Goal: Task Accomplishment & Management: Use online tool/utility

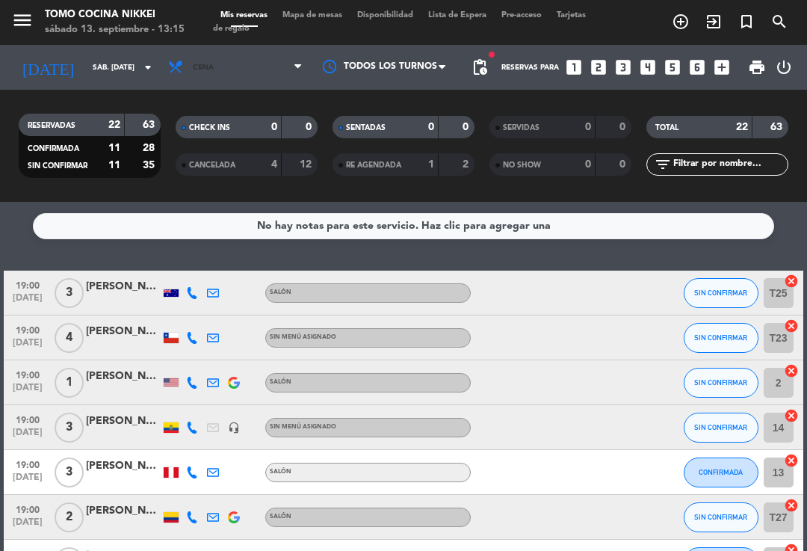
click at [262, 72] on span "Cena" at bounding box center [235, 67] width 149 height 33
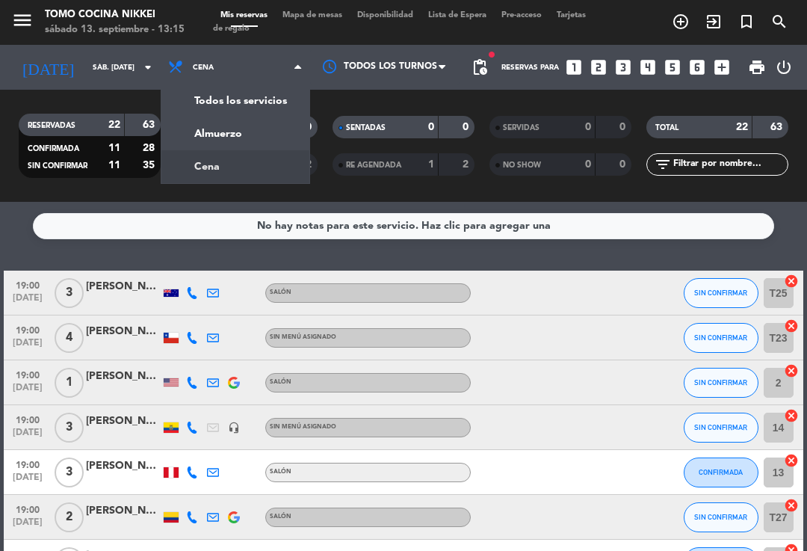
click at [262, 126] on div "menu Tomo Cocina Nikkei sábado 13. septiembre - 13:15 Mis reservas Mapa de mesa…" at bounding box center [403, 101] width 807 height 202
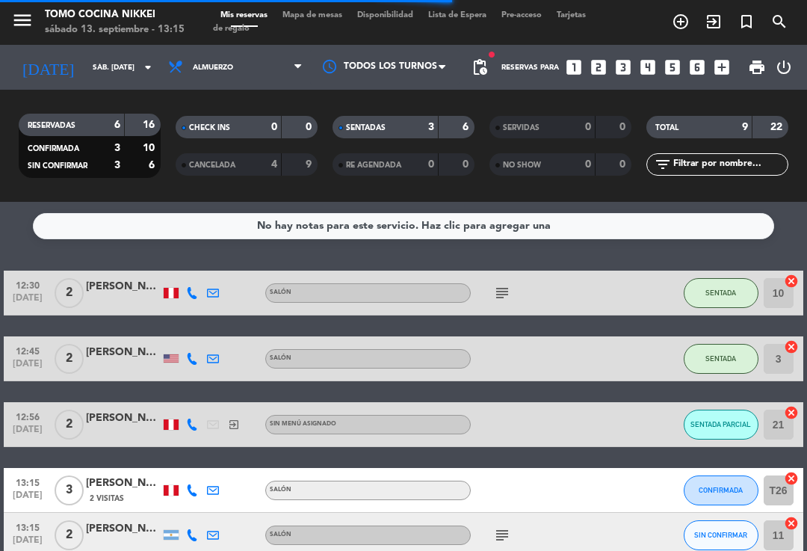
click at [718, 418] on button "SENTADA PARCIAL" at bounding box center [721, 424] width 75 height 30
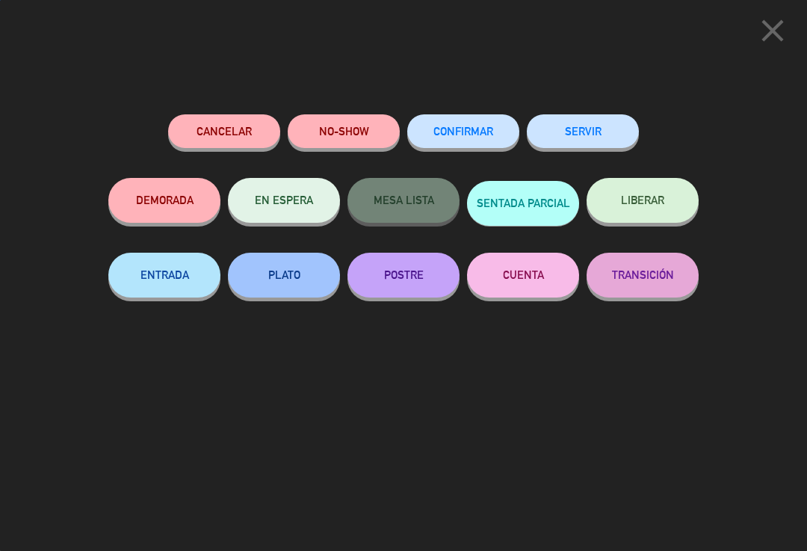
click at [639, 205] on span "LIBERAR" at bounding box center [642, 200] width 43 height 13
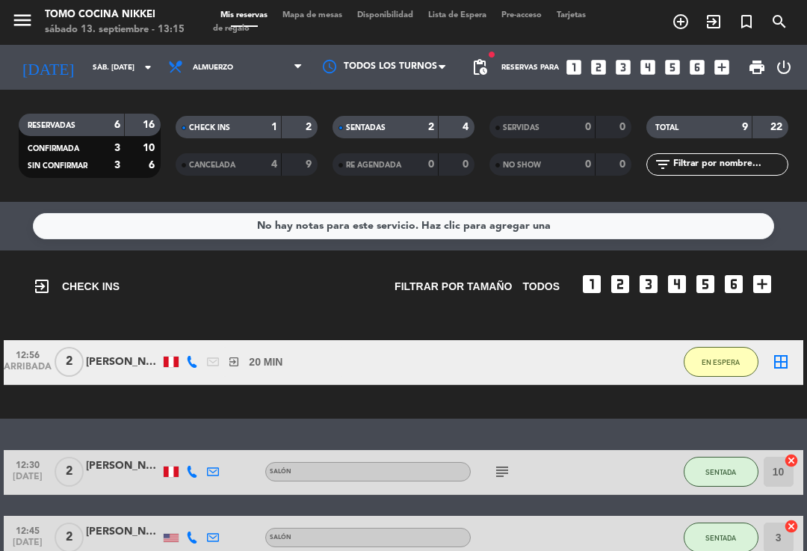
click at [326, 31] on div "Mis reservas Mapa de mesas Disponibilidad Lista de Espera Pre-acceso Tarjetas d…" at bounding box center [403, 22] width 381 height 27
click at [334, 13] on span "Mapa de mesas" at bounding box center [312, 15] width 75 height 8
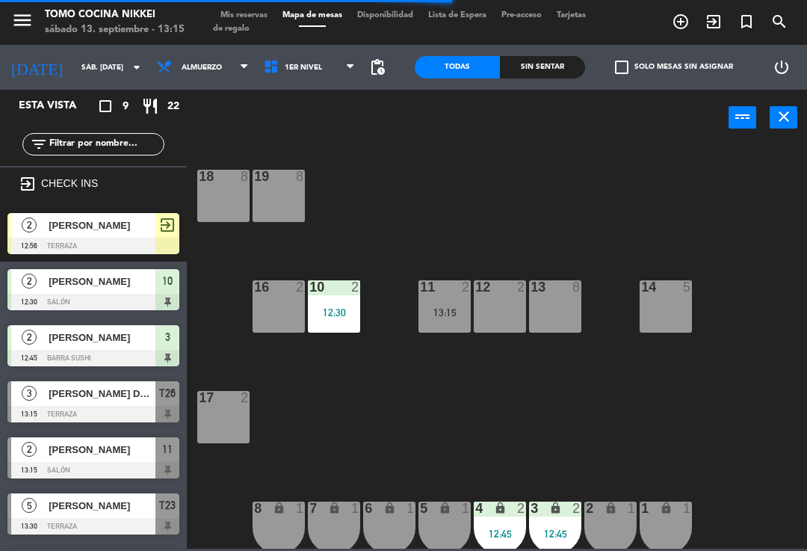
click at [320, 83] on span "1er Nivel" at bounding box center [309, 67] width 107 height 33
click at [324, 146] on ng-component "menu Tomo Cocina Nikkei sábado 13. septiembre - 13:15 Mis reservas Mapa de mesa…" at bounding box center [403, 274] width 807 height 548
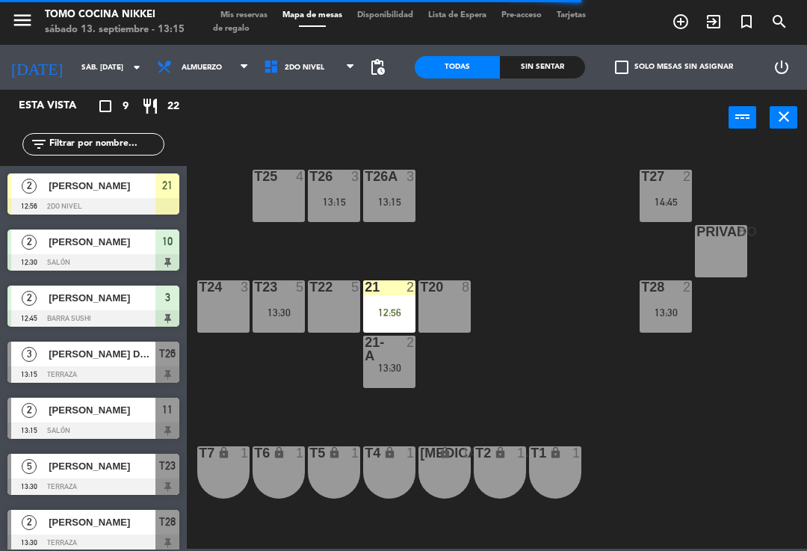
click at [399, 307] on div "12:56" at bounding box center [389, 312] width 52 height 10
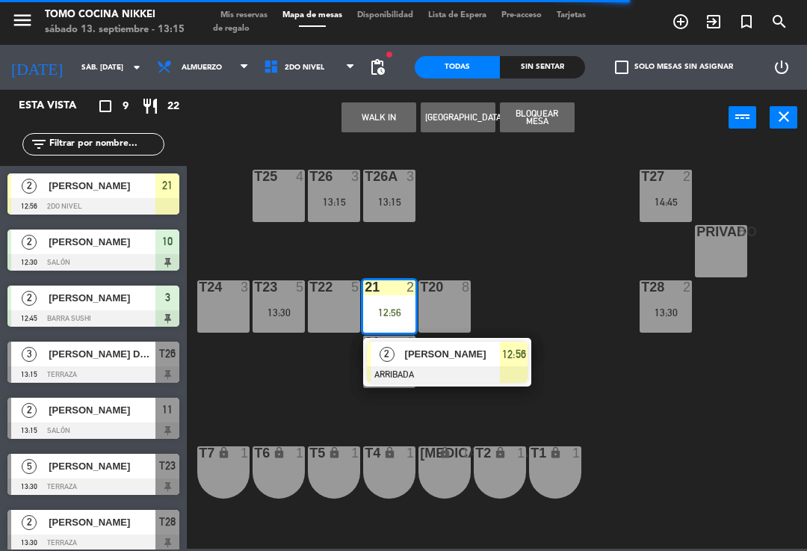
click at [405, 365] on div "[PERSON_NAME]" at bounding box center [451, 353] width 97 height 25
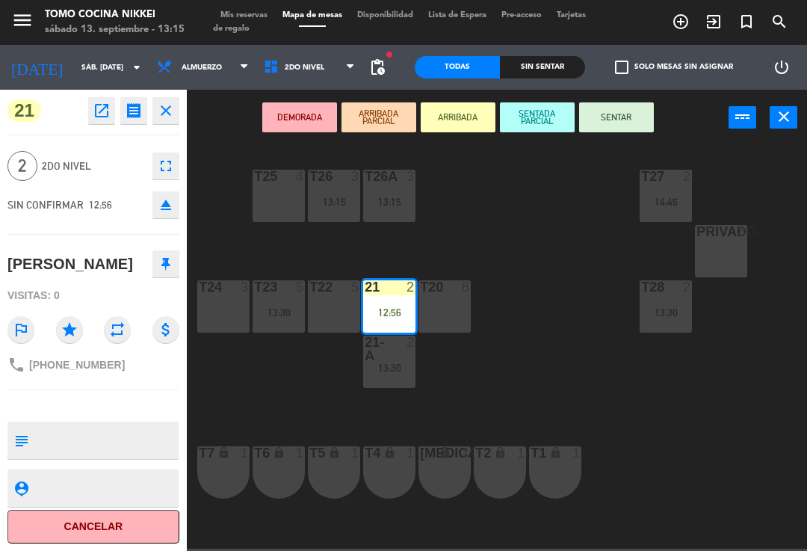
click at [631, 128] on button "SENTAR" at bounding box center [616, 117] width 75 height 30
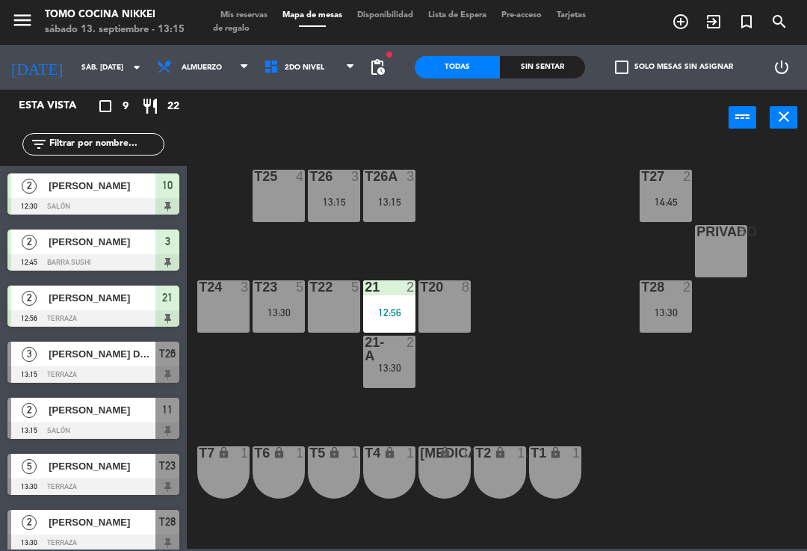
click at [618, 214] on div "T27 2 14:45 T25 4 T26A 3 13:15 T26 3 13:15 Privado 8 T24 3 T23 5 13:30 T22 5 21…" at bounding box center [501, 345] width 612 height 405
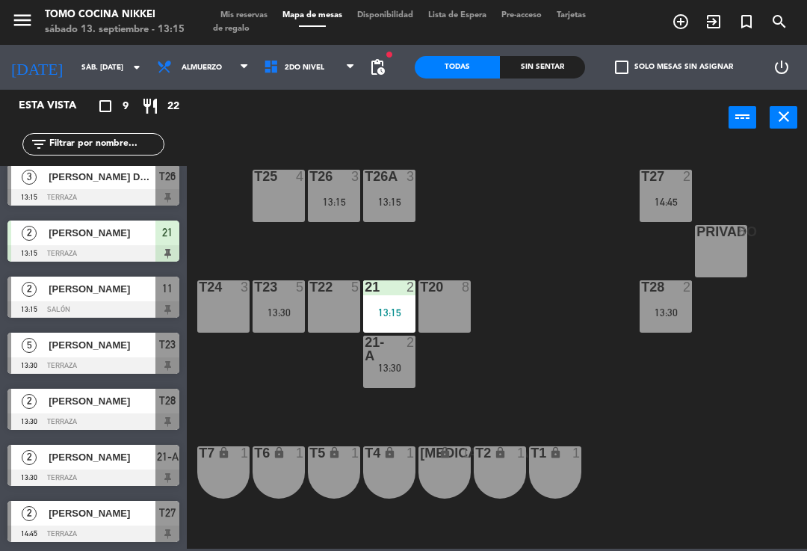
scroll to position [121, 0]
click at [397, 368] on div "13:30" at bounding box center [389, 367] width 52 height 10
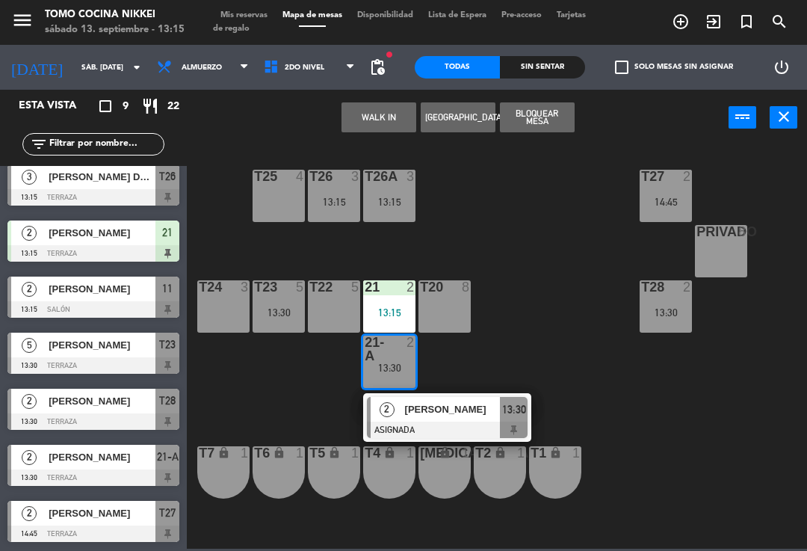
click at [336, 83] on span "2do Nivel" at bounding box center [309, 67] width 107 height 33
click at [317, 103] on ng-component "menu Tomo Cocina Nikkei sábado 13. septiembre - 13:15 Mis reservas Mapa de mesa…" at bounding box center [403, 274] width 807 height 548
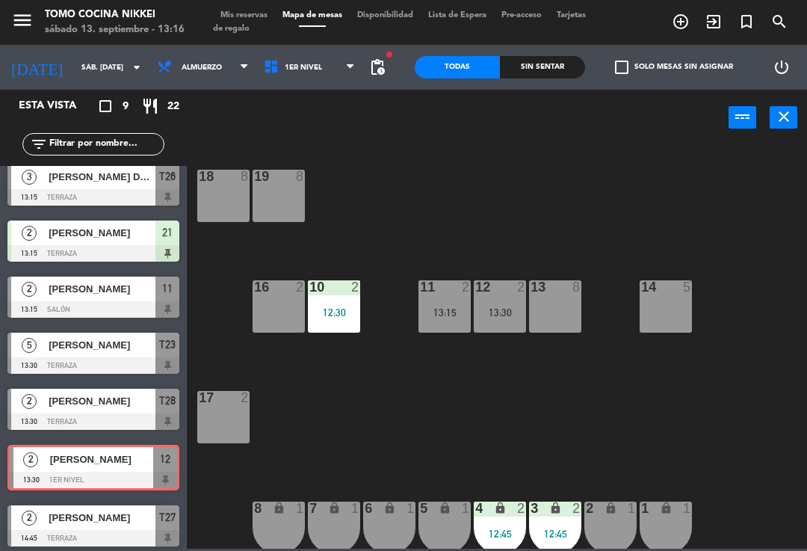
click at [495, 322] on div "12 2 13:30" at bounding box center [500, 306] width 52 height 52
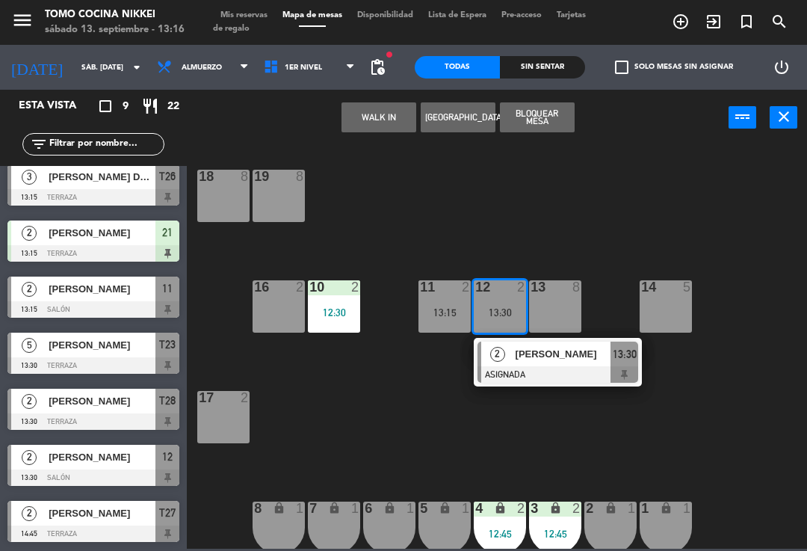
click at [533, 376] on div at bounding box center [557, 374] width 161 height 16
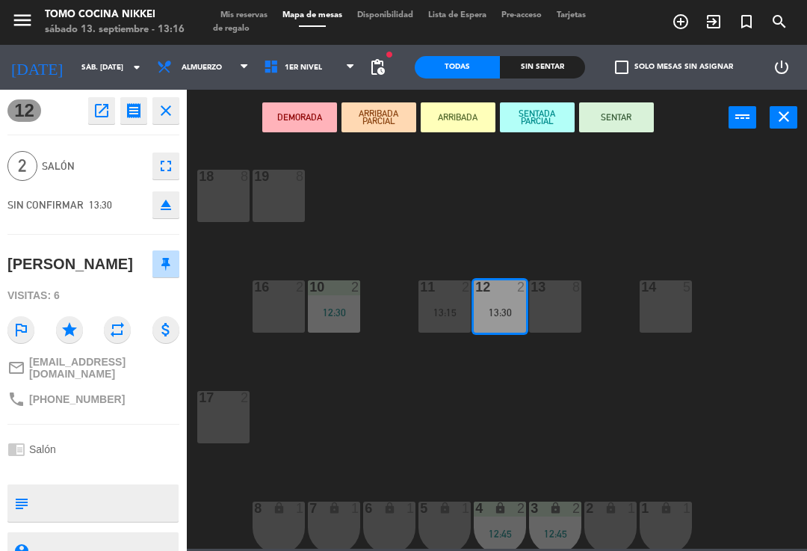
click at [626, 128] on button "SENTAR" at bounding box center [616, 117] width 75 height 30
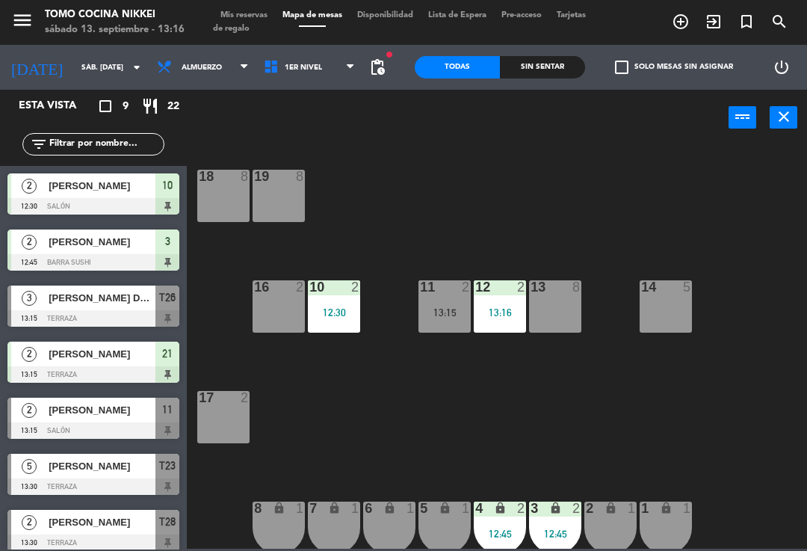
click at [655, 199] on div "18 8 19 8 16 2 10 2 12:30 11 2 13:15 12 2 13:16 13 8 14 5 17 2 7 lock 1 8 lock …" at bounding box center [501, 345] width 612 height 405
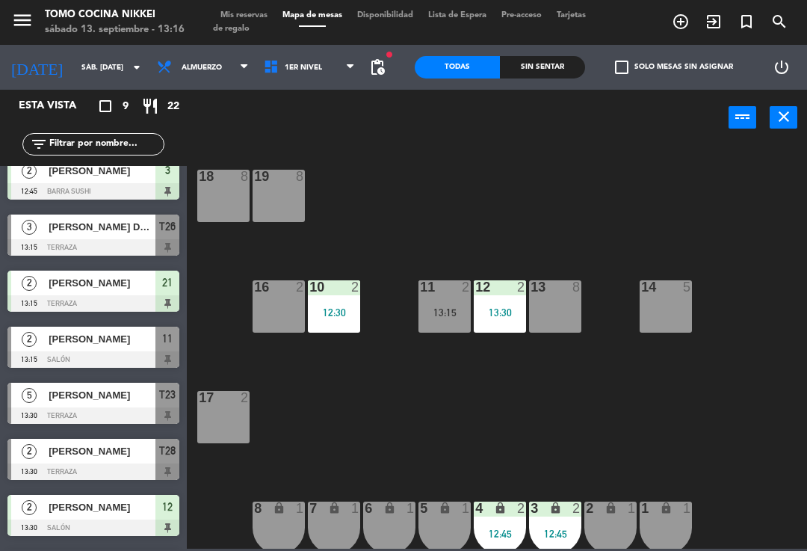
click at [460, 307] on div "13:15" at bounding box center [444, 312] width 52 height 10
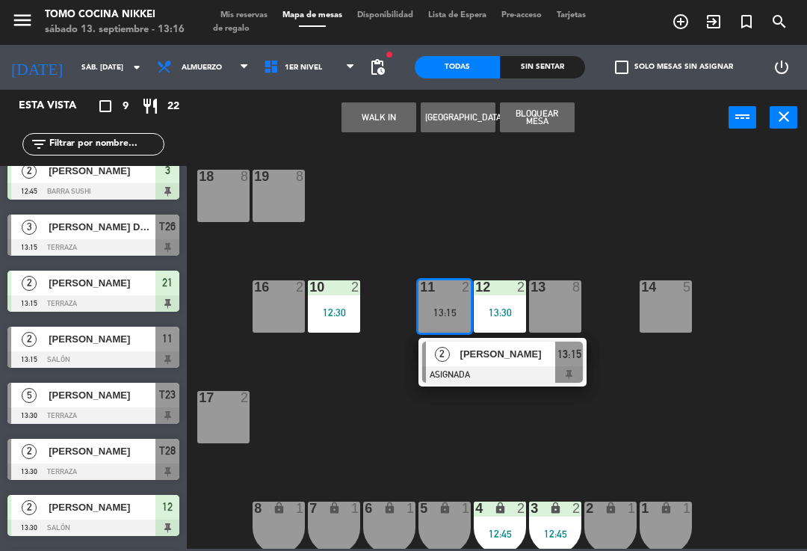
click at [526, 365] on div "[PERSON_NAME]" at bounding box center [507, 353] width 97 height 25
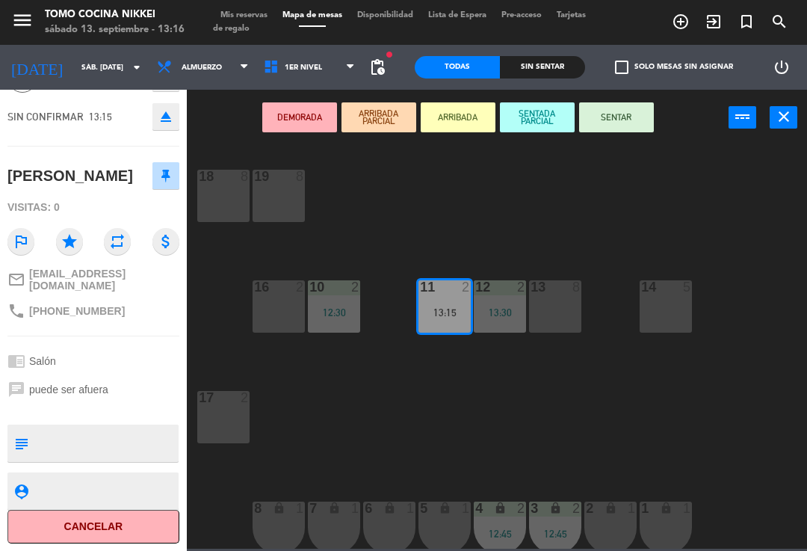
scroll to position [86, 0]
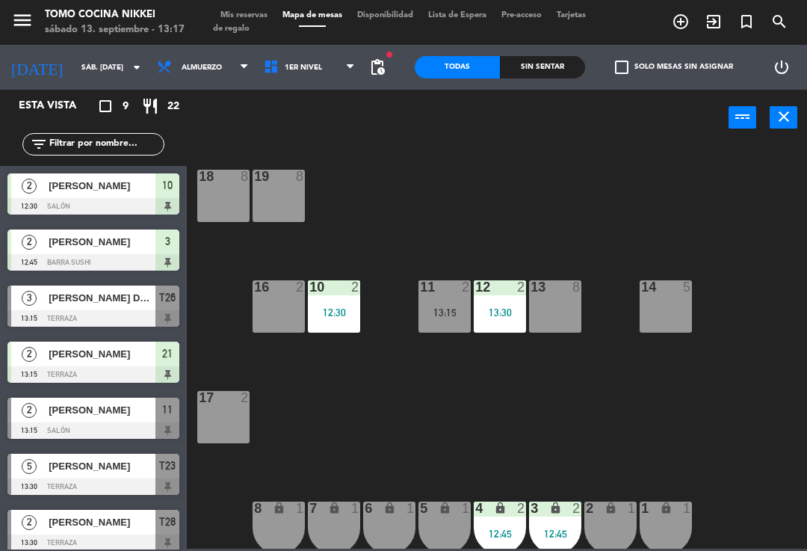
click at [315, 65] on span "1er Nivel" at bounding box center [309, 67] width 107 height 33
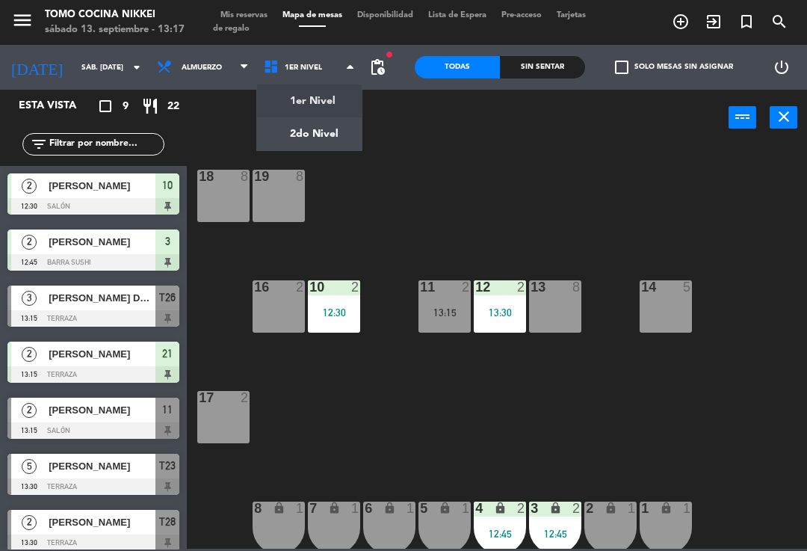
click at [347, 136] on ng-component "menu Tomo Cocina Nikkei sábado 13. septiembre - 13:17 Mis reservas Mapa de mesa…" at bounding box center [403, 274] width 807 height 548
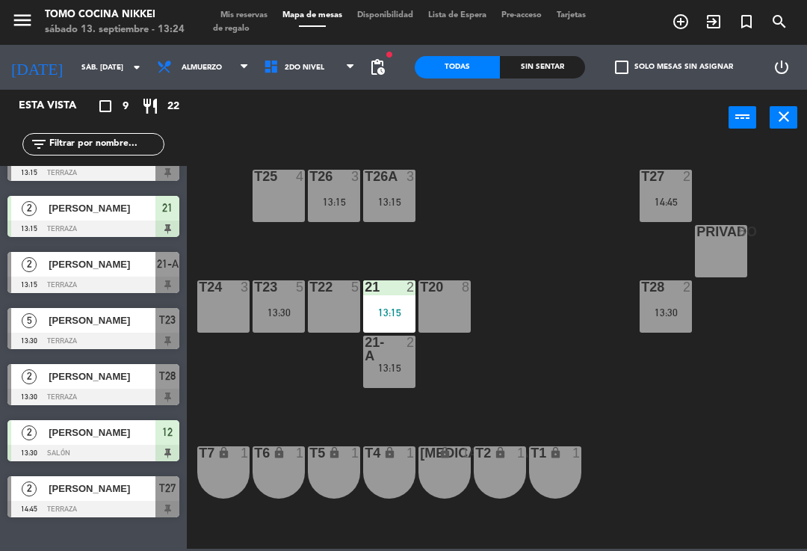
scroll to position [146, 0]
click at [691, 303] on div "T28 2 13:30" at bounding box center [666, 306] width 52 height 52
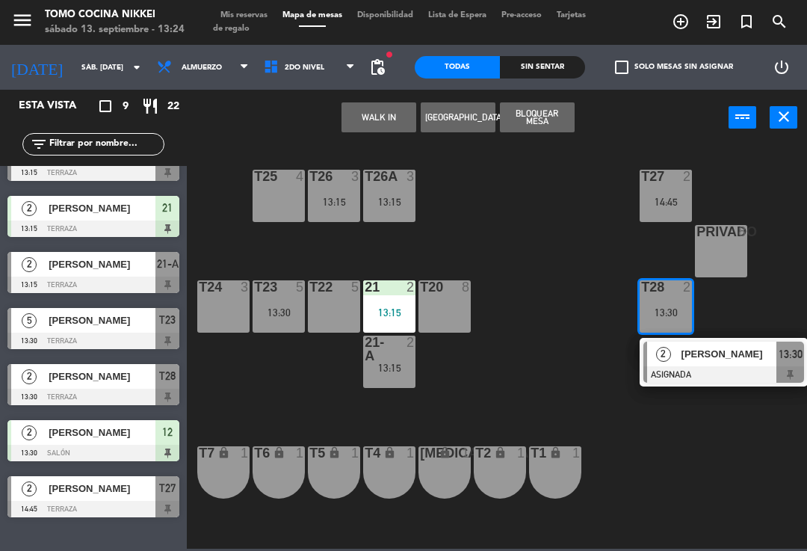
click at [708, 356] on span "[PERSON_NAME]" at bounding box center [729, 354] width 96 height 16
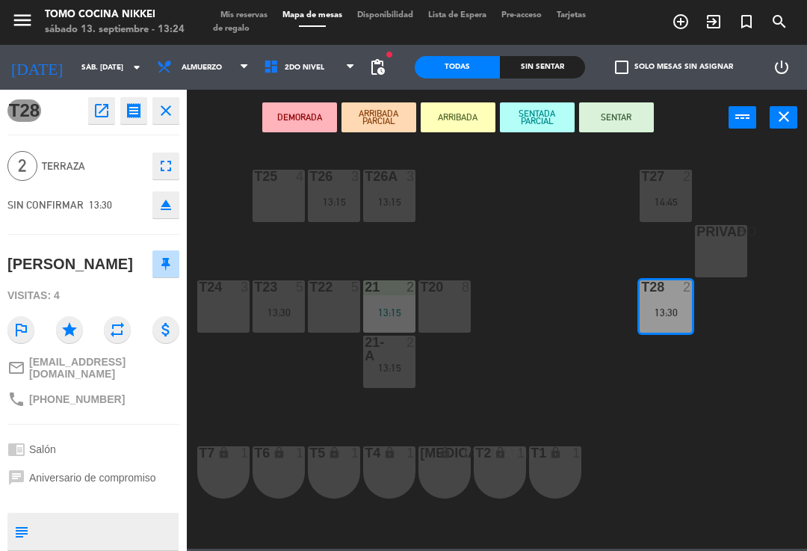
click at [634, 127] on button "SENTAR" at bounding box center [616, 117] width 75 height 30
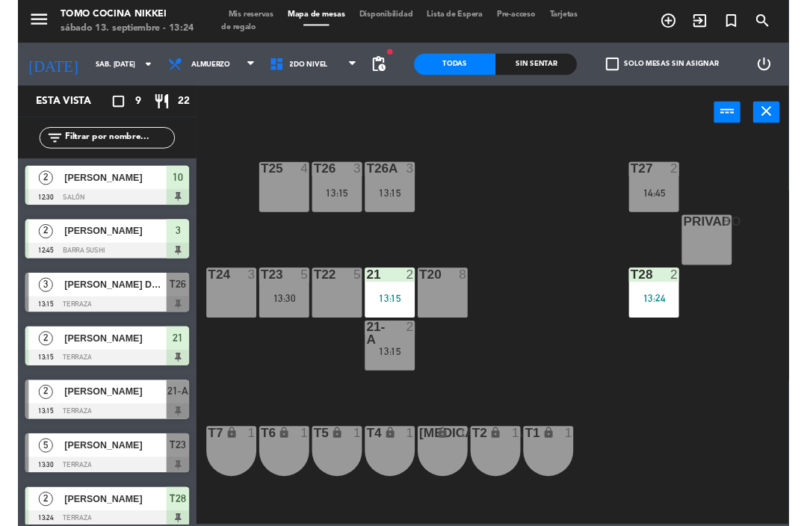
scroll to position [15, 0]
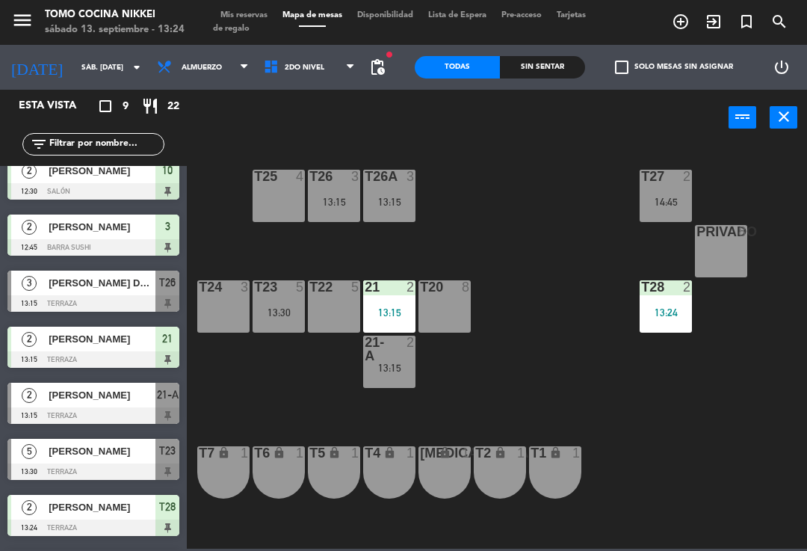
click at [524, 327] on div "T27 2 14:45 T25 4 T26A 3 13:15 T26 3 13:15 Privado 8 T24 3 T23 5 13:30 T22 5 21…" at bounding box center [501, 345] width 612 height 405
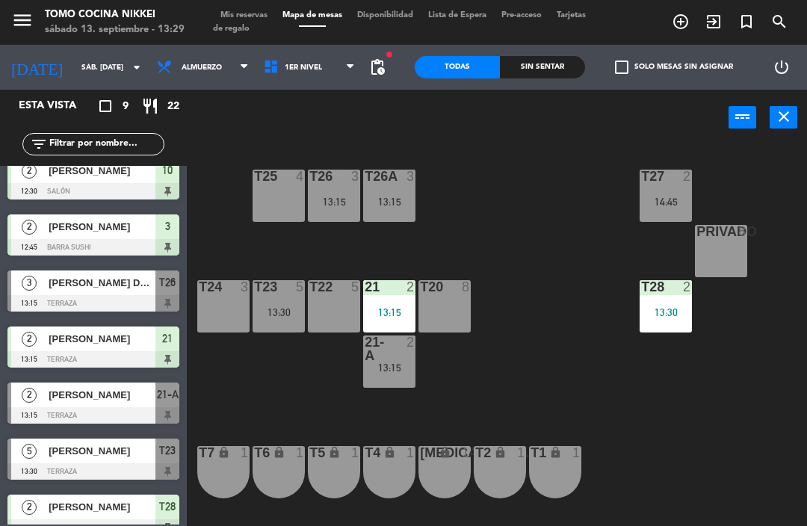
click at [208, 321] on div "T24 3" at bounding box center [223, 306] width 52 height 52
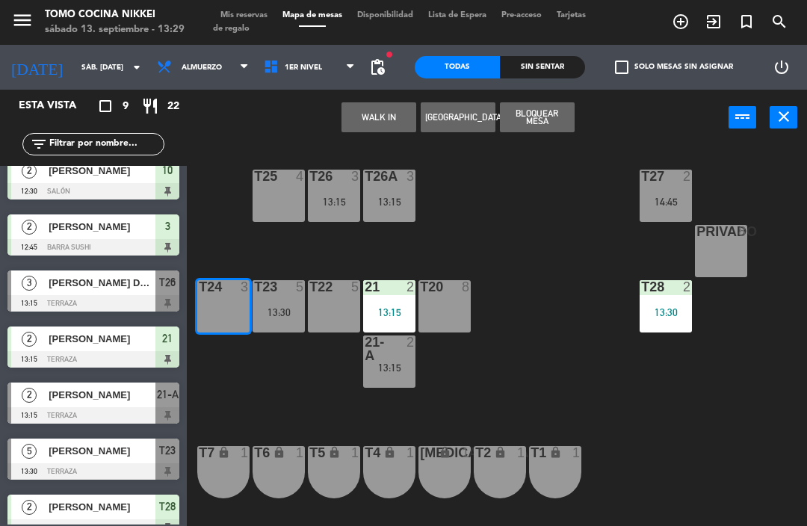
click at [388, 124] on button "WALK IN" at bounding box center [378, 117] width 75 height 30
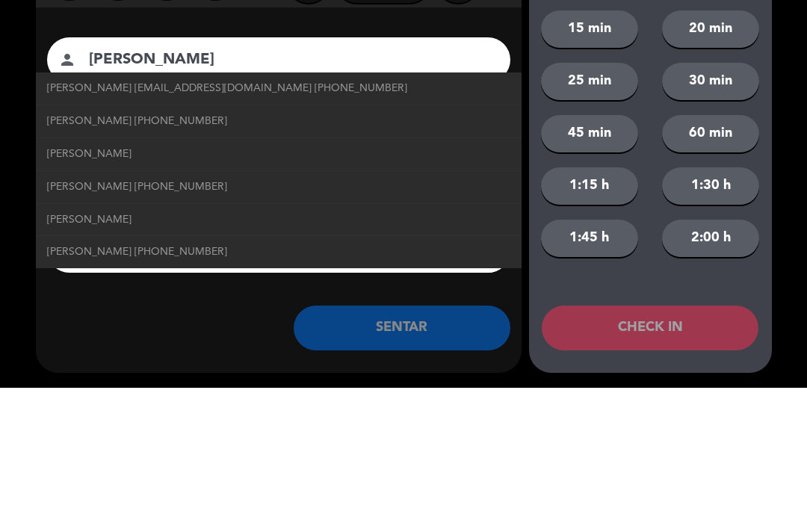
click at [267, 251] on link "[PERSON_NAME] [PHONE_NUMBER]" at bounding box center [278, 259] width 463 height 17
type input "[PERSON_NAME]"
type input "[PHONE_NUMBER]"
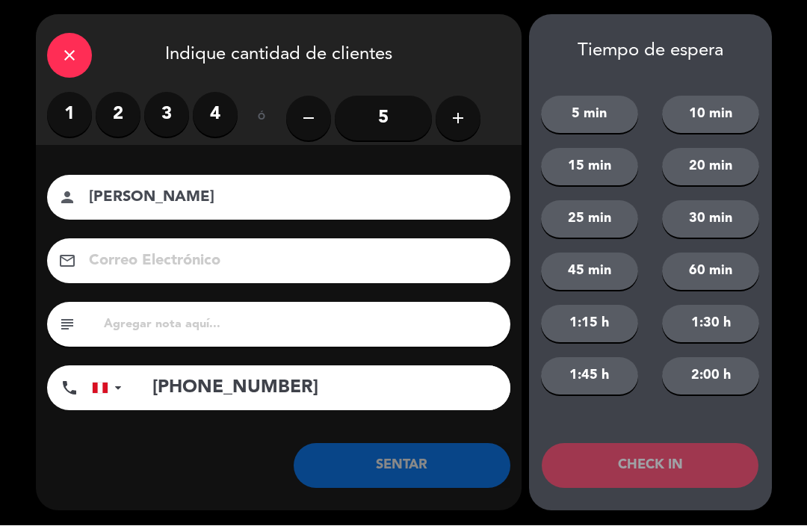
click at [105, 121] on label "2" at bounding box center [118, 115] width 45 height 45
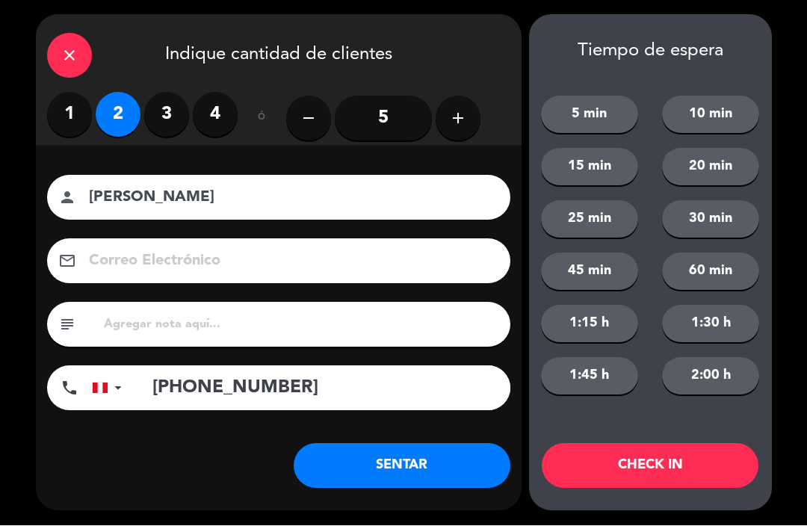
click at [607, 270] on button "45 min" at bounding box center [589, 271] width 97 height 37
click at [676, 473] on button "CHECK IN" at bounding box center [650, 466] width 217 height 45
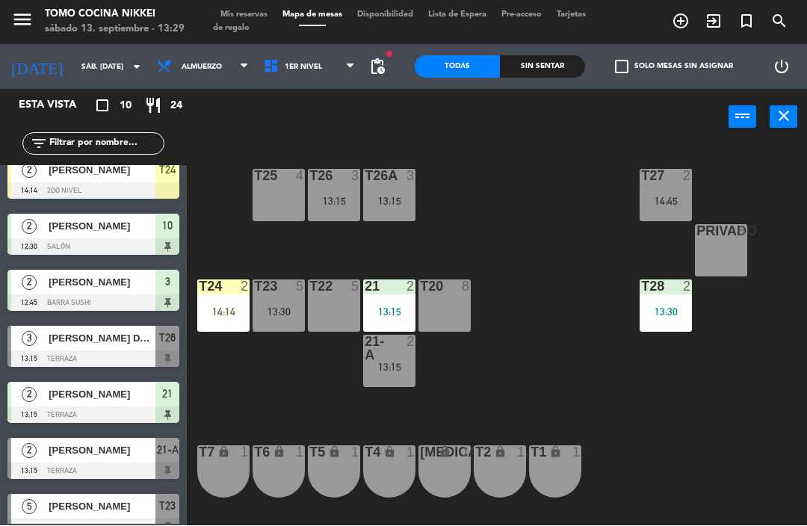
scroll to position [0, 0]
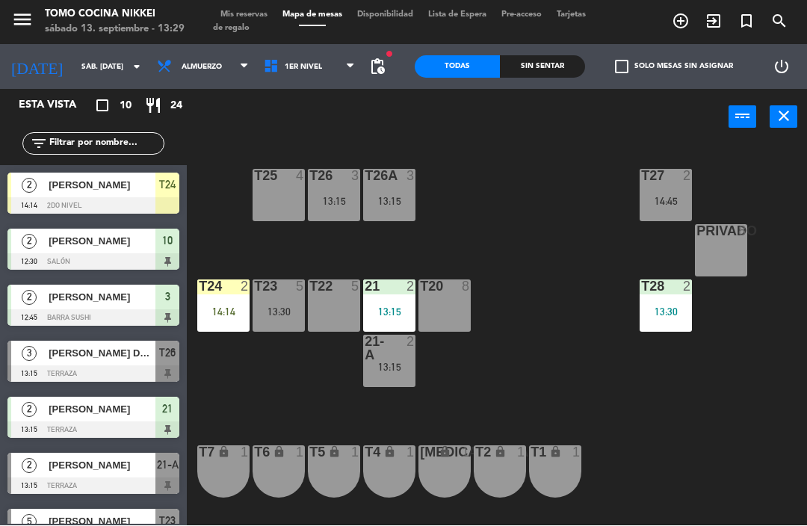
click at [572, 0] on div "menu Tomo Cocina Nikkei sábado 13. septiembre - 13:29 Mis reservas Mapa de mesa…" at bounding box center [403, 22] width 807 height 45
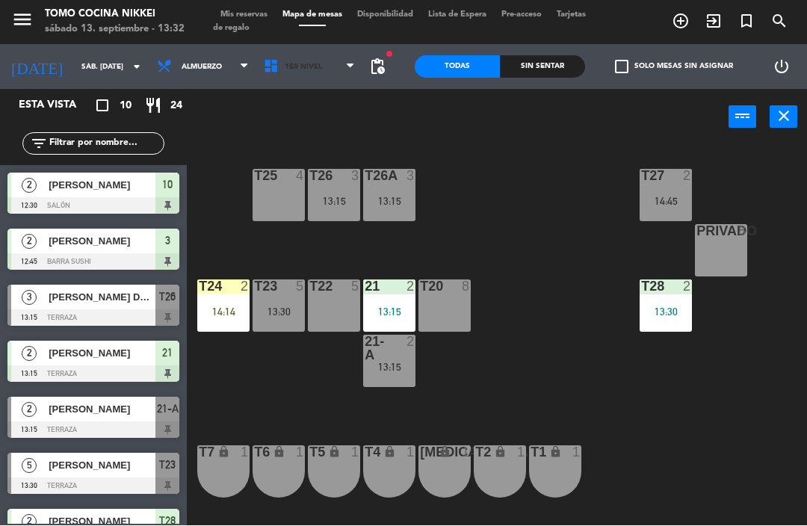
click at [338, 69] on span "1er Nivel" at bounding box center [309, 67] width 107 height 33
